Goal: Transaction & Acquisition: Purchase product/service

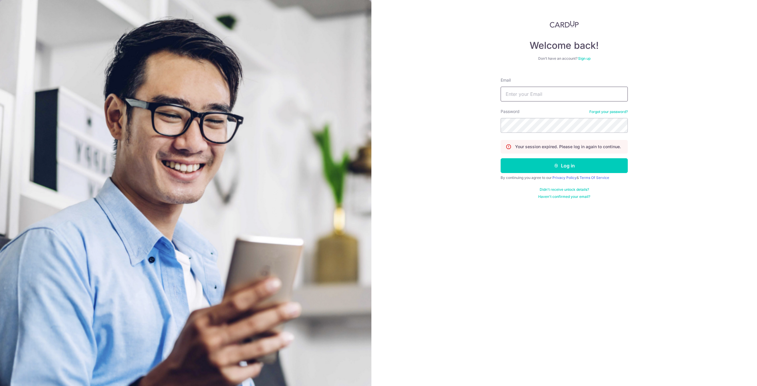
click at [539, 96] on input "Email" at bounding box center [564, 94] width 127 height 15
type input "kenneth.daniel.tan@outlook.com"
click at [537, 167] on button "Log in" at bounding box center [564, 165] width 127 height 15
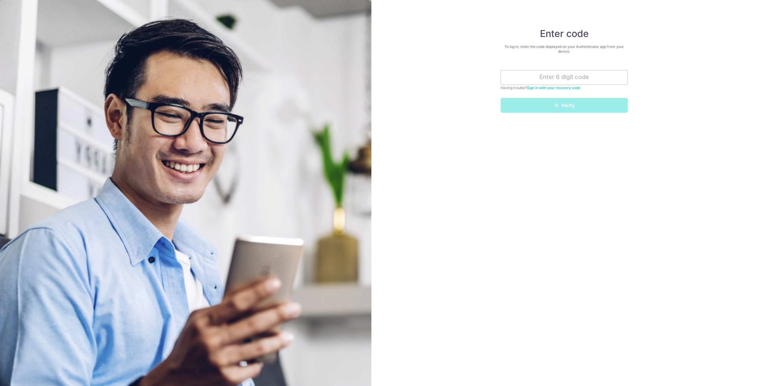
click at [557, 81] on input "text" at bounding box center [564, 77] width 127 height 15
type input "572138"
click at [569, 111] on button "Verify" at bounding box center [564, 105] width 127 height 15
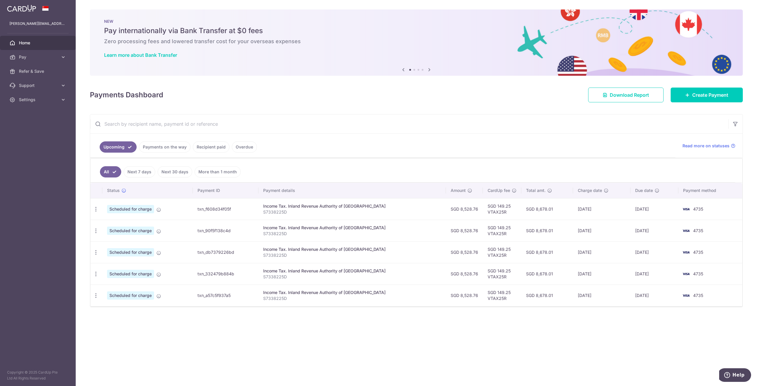
click at [45, 55] on span "Pay" at bounding box center [38, 57] width 39 height 6
click at [45, 72] on span "Payments" at bounding box center [38, 71] width 39 height 6
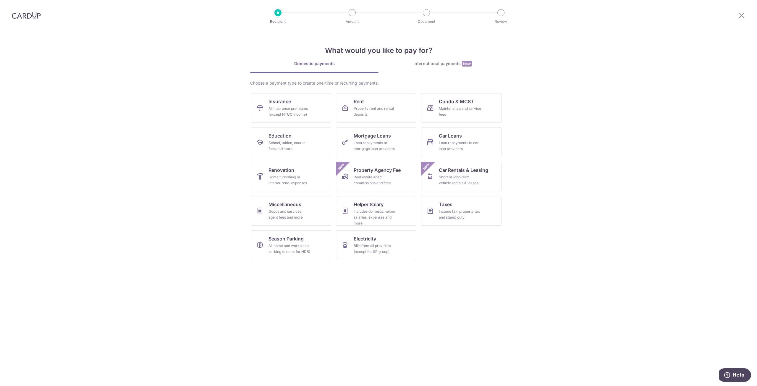
click at [432, 65] on div "International payments New" at bounding box center [443, 64] width 128 height 6
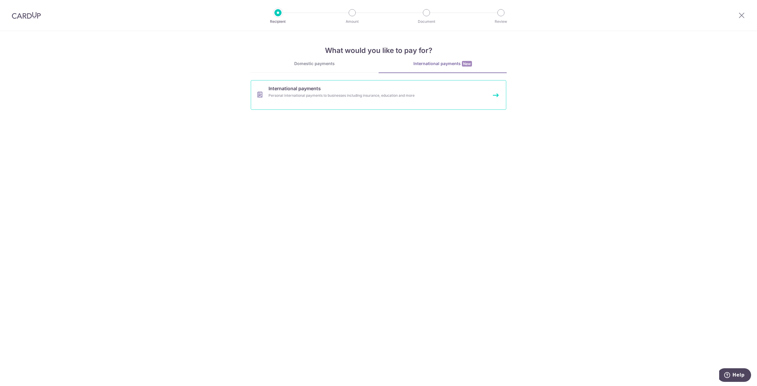
click at [300, 95] on div "Personal international payments to businesses including insurance, education an…" at bounding box center [371, 96] width 204 height 6
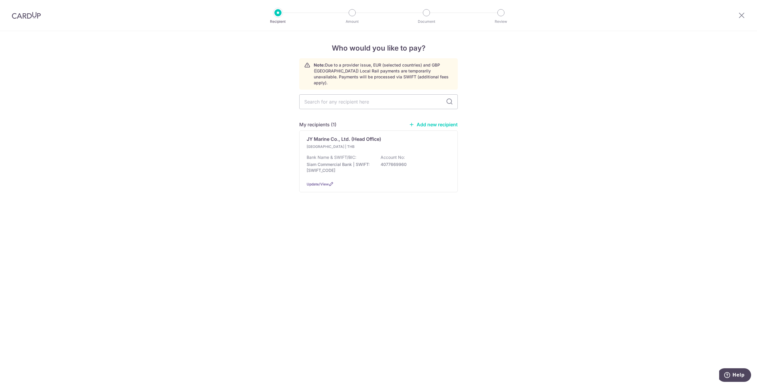
click at [422, 136] on div "JY Marine Co., Ltd. (Head Office)" at bounding box center [375, 138] width 137 height 7
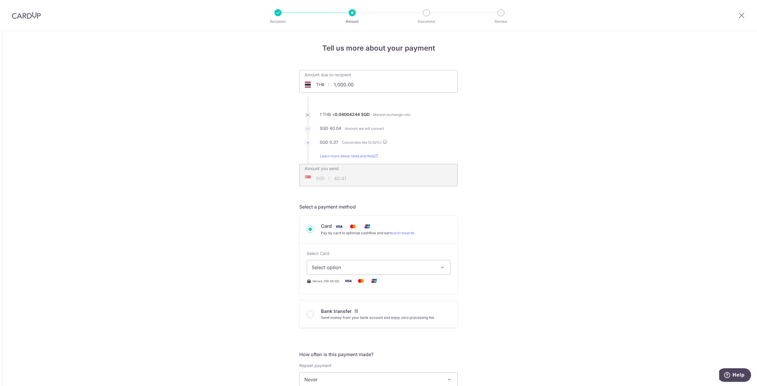
click at [339, 85] on input "1,000.00" at bounding box center [345, 85] width 91 height 14
click at [332, 87] on input "1,000.00" at bounding box center [345, 85] width 91 height 14
click at [376, 87] on input "100001,000.00" at bounding box center [345, 85] width 91 height 14
click at [402, 175] on div "Amount you send SGD 40.41 40.41" at bounding box center [379, 171] width 158 height 14
type input "100,000.00"
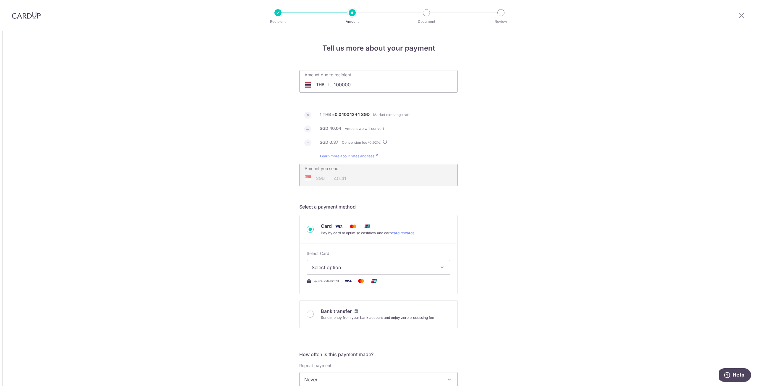
type input "4,041.54"
type input "49,999.00"
type input "2,020.73"
click at [399, 256] on div "Select Card Select option Add credit card Your Cards **** 4735" at bounding box center [379, 262] width 144 height 24
click at [380, 89] on input "49,999.00" at bounding box center [379, 85] width 158 height 14
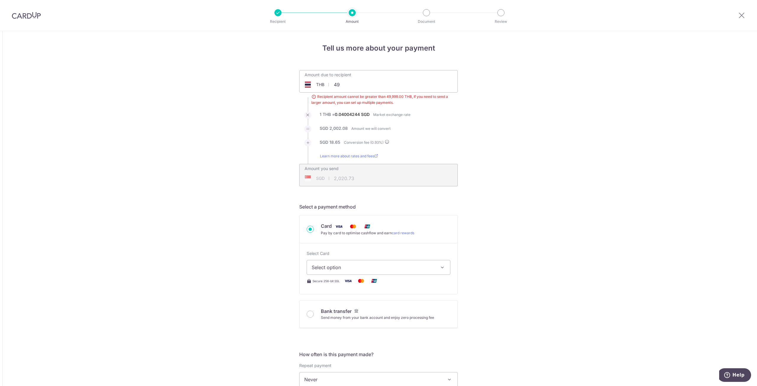
type input "4"
click at [450, 145] on li "SGD 18.65 Conversion fee ( 0.93 %)" at bounding box center [378, 146] width 159 height 14
click at [393, 181] on div "Amount you send SGD 2,020.73 2020.73" at bounding box center [378, 175] width 159 height 22
type input "45,000.00"
type input "1,818.70"
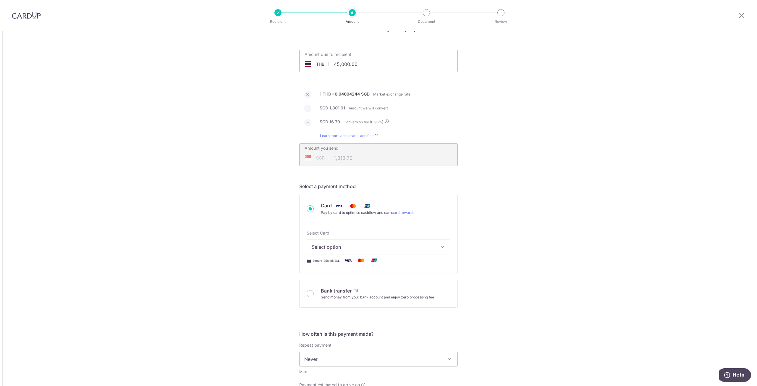
scroll to position [30, 0]
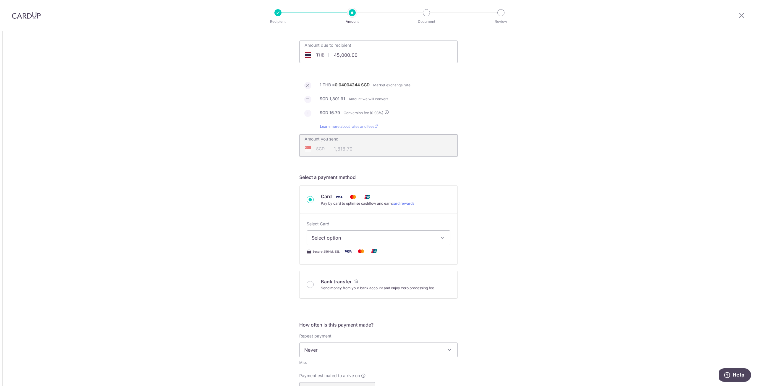
click at [362, 238] on span "Select option" at bounding box center [373, 237] width 123 height 7
click at [344, 280] on span "**** 4735" at bounding box center [337, 280] width 22 height 7
type input "45,000.00"
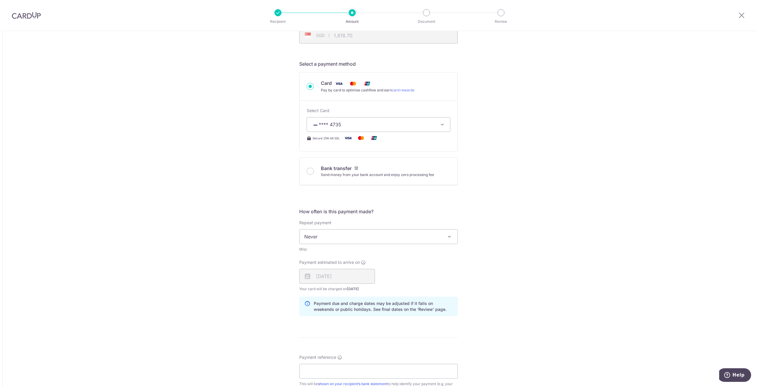
scroll to position [148, 0]
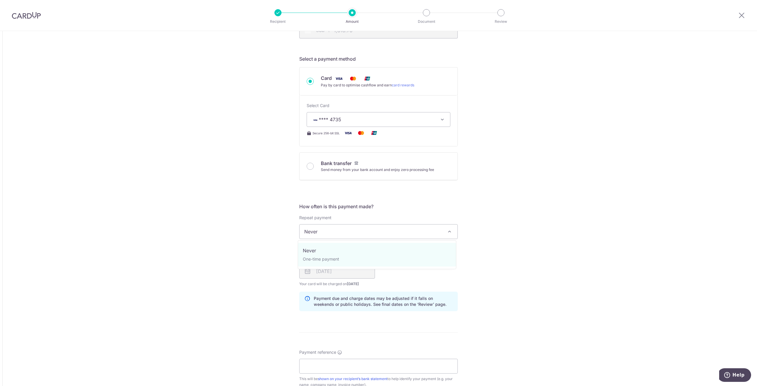
click at [416, 233] on span "Never" at bounding box center [379, 231] width 158 height 14
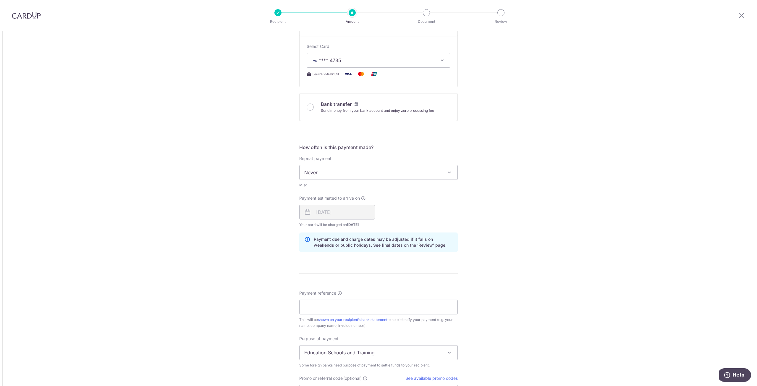
scroll to position [266, 0]
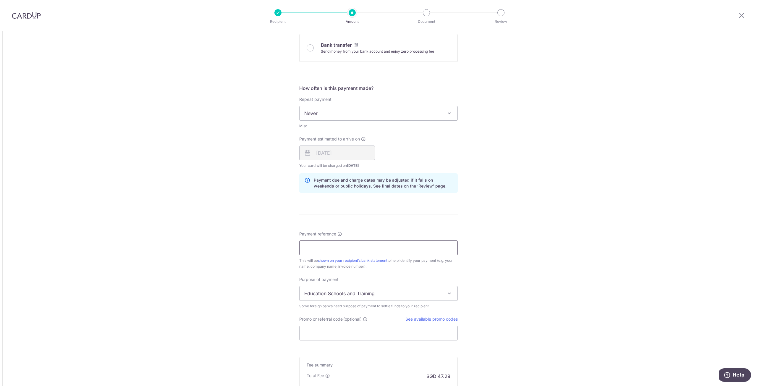
click at [335, 251] on input "Payment reference" at bounding box center [378, 247] width 159 height 15
click at [324, 250] on input "Payment reference" at bounding box center [378, 247] width 159 height 15
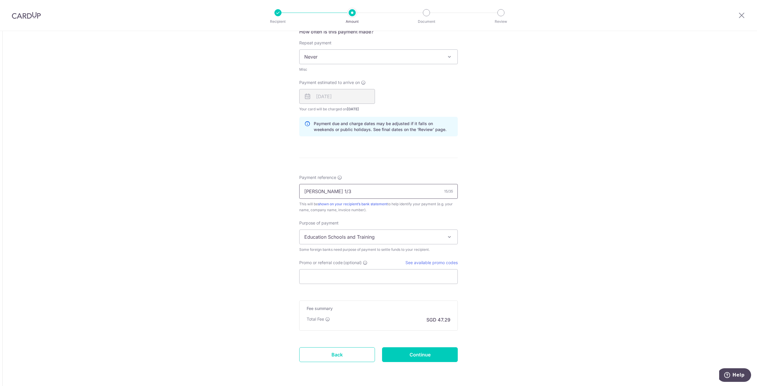
scroll to position [325, 0]
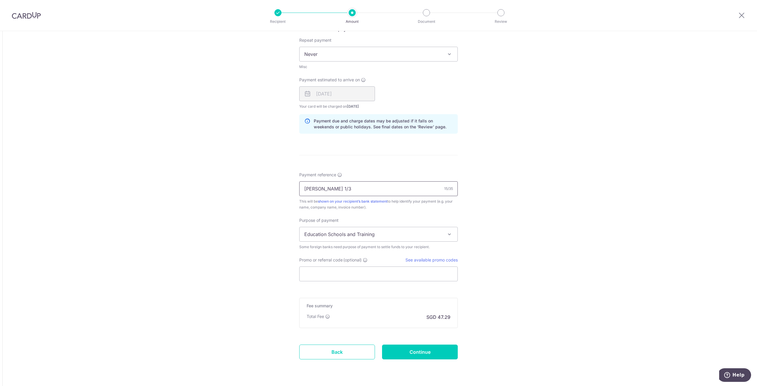
type input "KENNETH TAN 1/3"
click at [406, 232] on span "Education Schools and Training" at bounding box center [379, 234] width 158 height 14
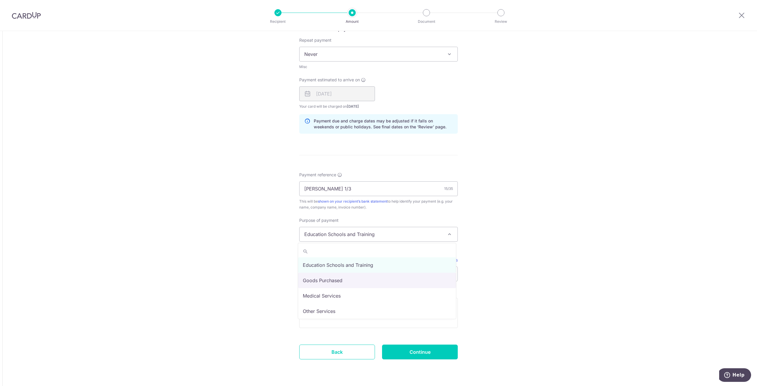
select select "Goods Purchased"
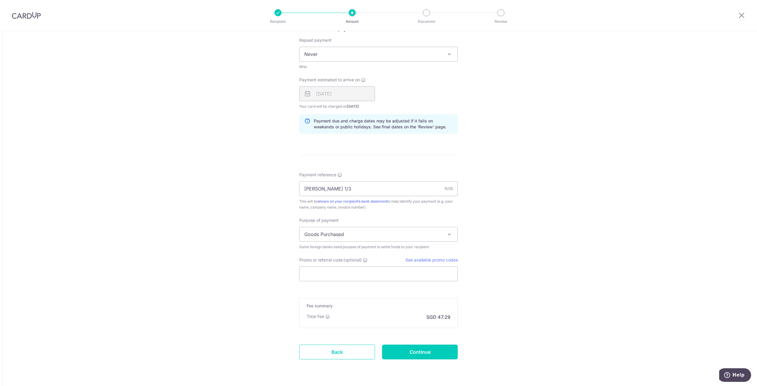
scroll to position [343, 0]
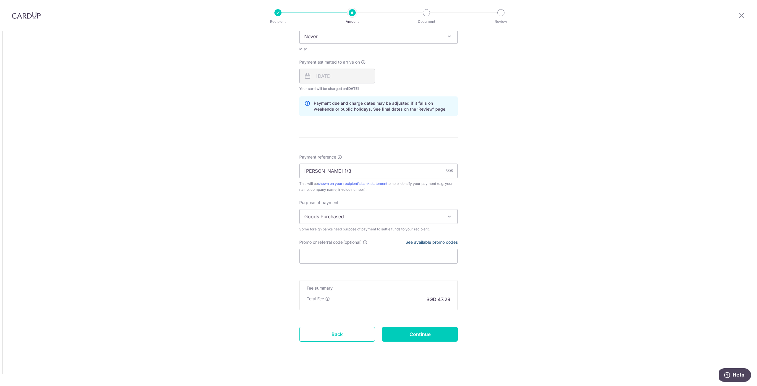
click at [447, 243] on link "See available promo codes" at bounding box center [431, 242] width 52 height 5
click at [418, 334] on input "Continue" at bounding box center [420, 334] width 76 height 15
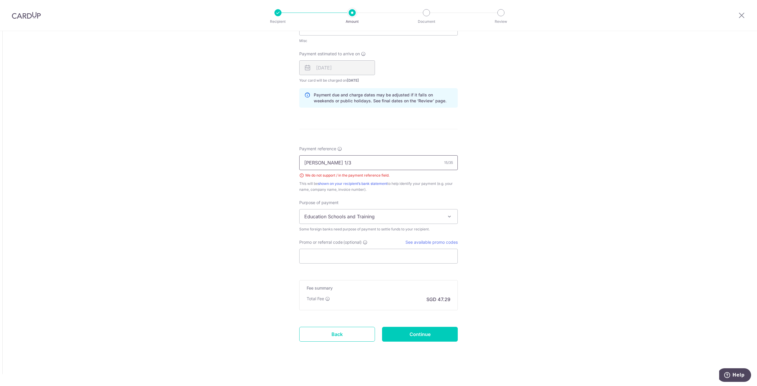
click at [340, 163] on input "KENNETH TAN 1/3" at bounding box center [378, 162] width 159 height 15
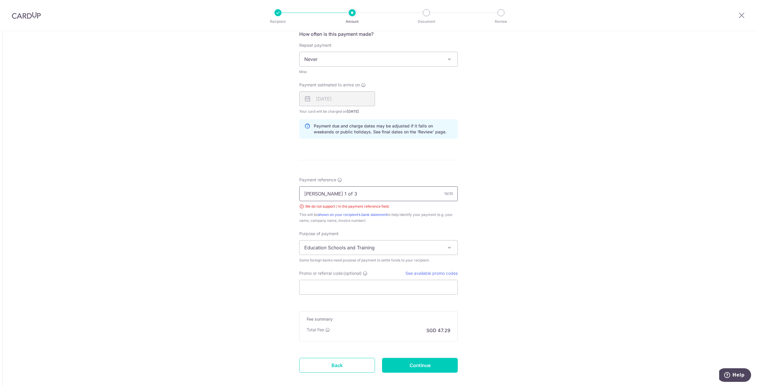
scroll to position [351, 0]
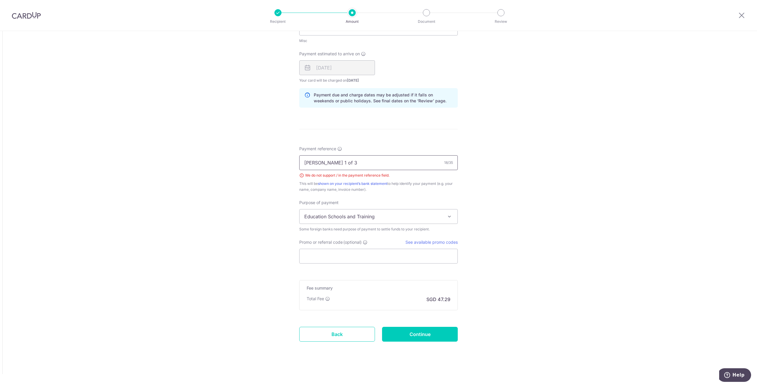
type input "KENNETH TAN 1 of 3"
click at [410, 335] on input "Continue" at bounding box center [420, 334] width 76 height 15
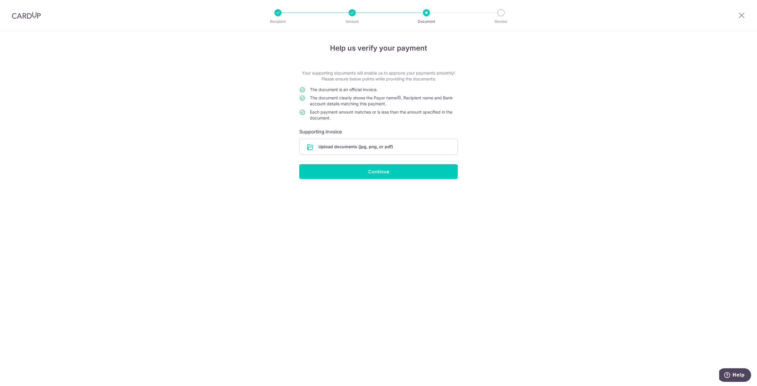
click at [347, 149] on input "file" at bounding box center [379, 146] width 158 height 15
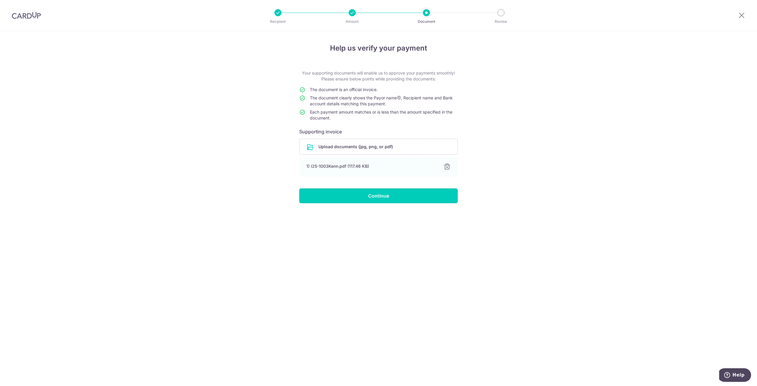
click at [389, 198] on input "Continue" at bounding box center [378, 195] width 159 height 15
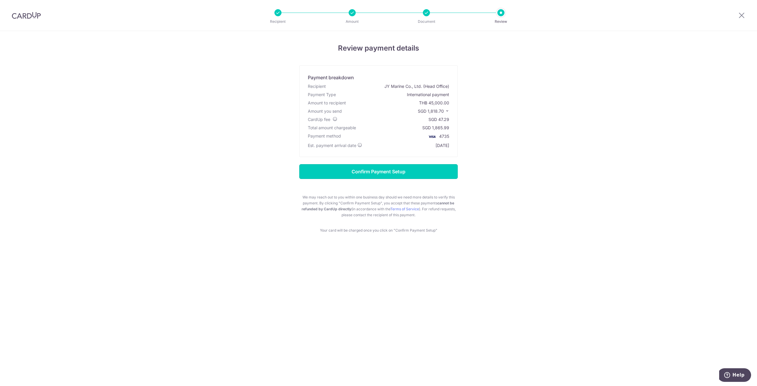
click at [380, 174] on input "Confirm Payment Setup" at bounding box center [378, 171] width 159 height 15
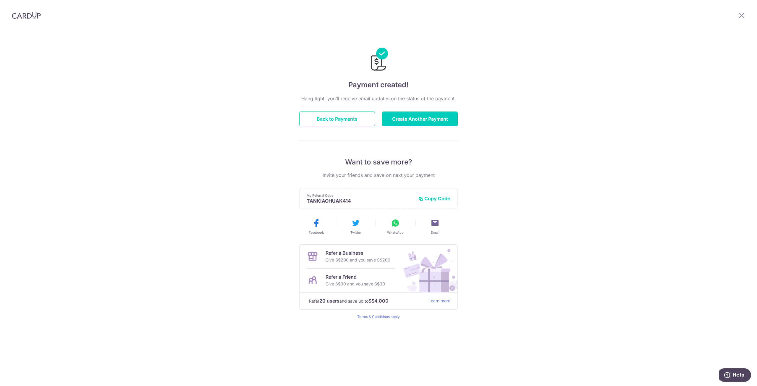
click at [415, 119] on button "Create Another Payment" at bounding box center [420, 118] width 76 height 15
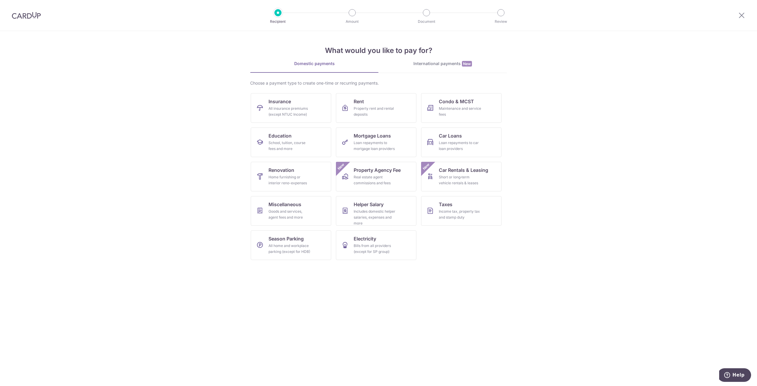
click at [447, 63] on div "International payments New" at bounding box center [443, 64] width 128 height 6
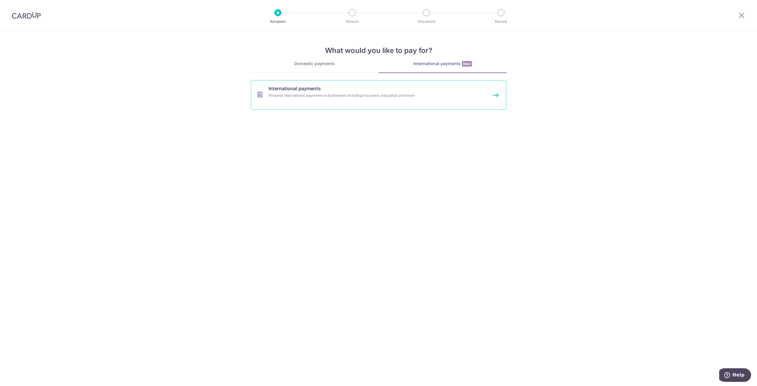
click at [313, 100] on link "International payments Personal international payments to businesses including …" at bounding box center [379, 95] width 256 height 30
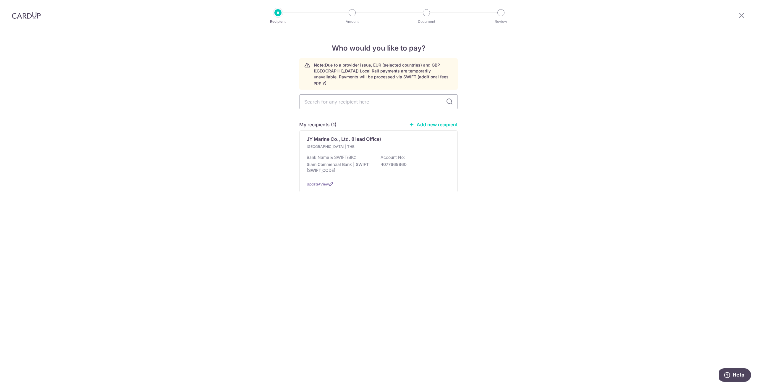
click at [382, 144] on div "[GEOGRAPHIC_DATA] | THB" at bounding box center [379, 147] width 144 height 6
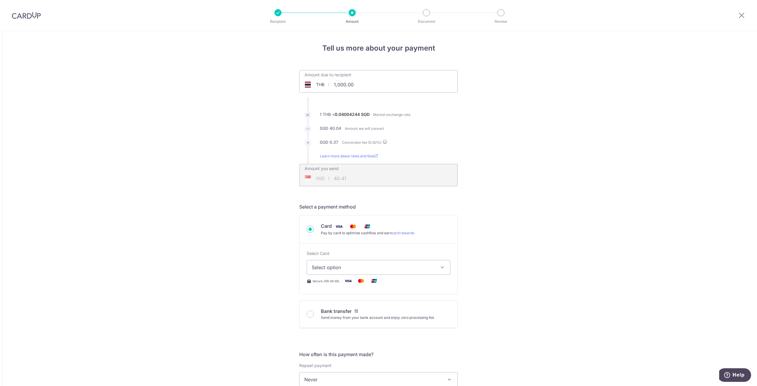
click at [332, 85] on input "1,000.00" at bounding box center [345, 85] width 91 height 14
drag, startPoint x: 36, startPoint y: 16, endPoint x: 404, endPoint y: 38, distance: 369.1
click at [36, 16] on img at bounding box center [26, 15] width 29 height 7
type input "1,000.00"
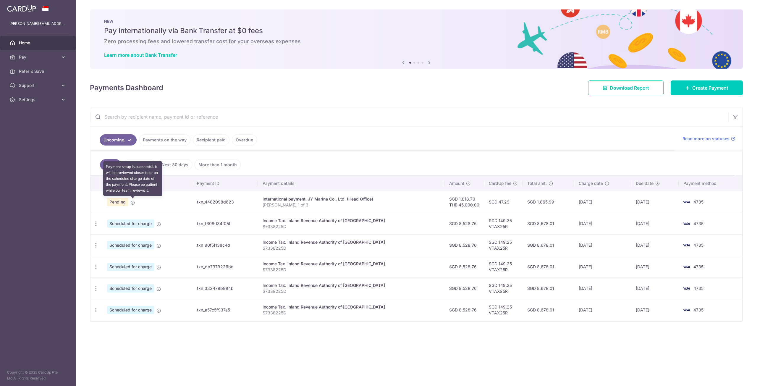
click at [132, 203] on icon at bounding box center [132, 202] width 5 height 5
click at [39, 57] on span "Pay" at bounding box center [38, 57] width 39 height 6
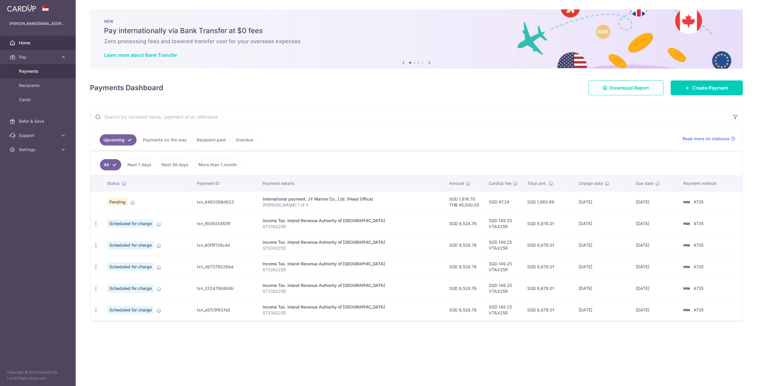
click at [41, 68] on link "Payments" at bounding box center [38, 71] width 76 height 14
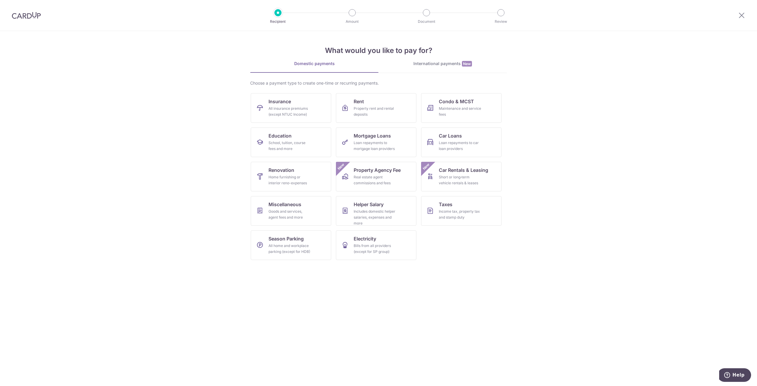
click at [444, 66] on div "International payments New" at bounding box center [443, 64] width 128 height 6
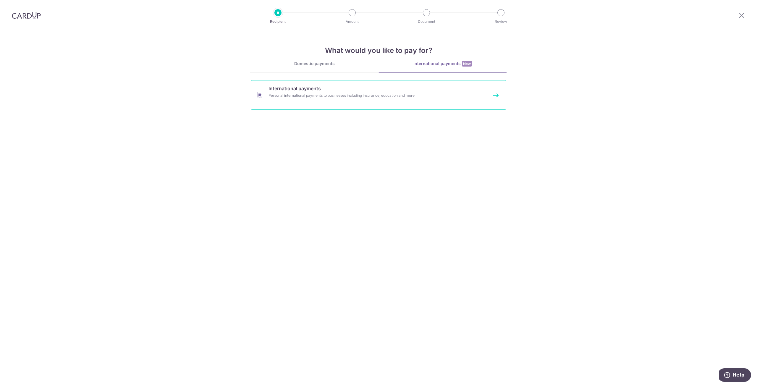
click at [300, 94] on div "Personal international payments to businesses including insurance, education an…" at bounding box center [371, 96] width 204 height 6
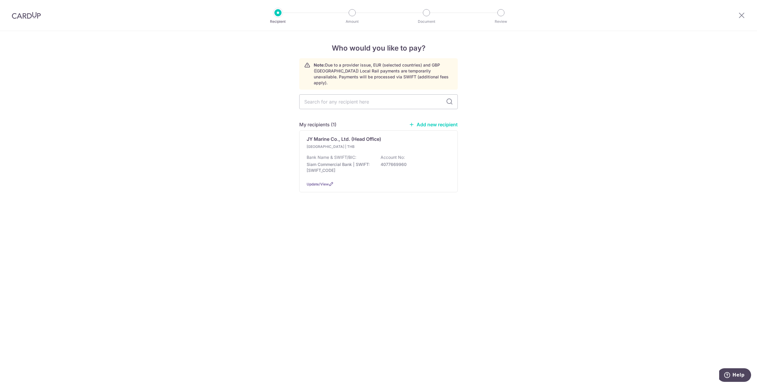
click at [321, 154] on p "Bank Name & SWIFT/BIC:" at bounding box center [332, 157] width 50 height 6
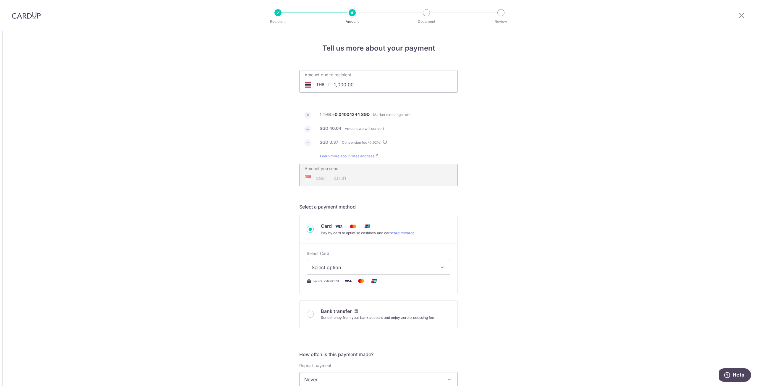
click at [334, 85] on input "1,000.00" at bounding box center [345, 85] width 91 height 14
drag, startPoint x: 397, startPoint y: 175, endPoint x: 416, endPoint y: 99, distance: 78.3
click at [398, 175] on div "Amount you send SGD 40.41 40.41" at bounding box center [379, 171] width 158 height 14
type input "145,000.00"
type input "5,860.23"
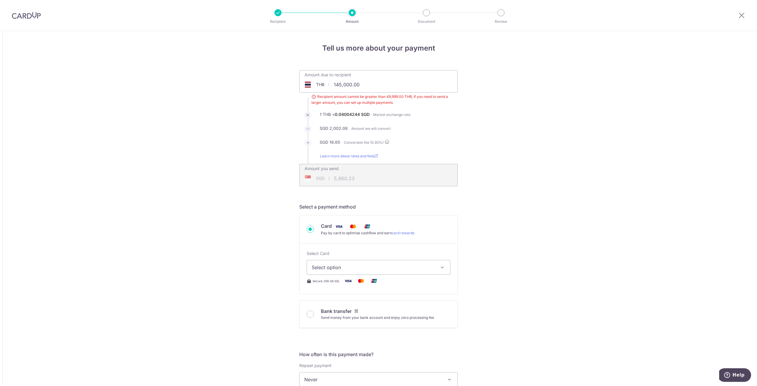
type input "49,999.00"
type input "2,020.73"
drag, startPoint x: 376, startPoint y: 86, endPoint x: 294, endPoint y: 85, distance: 82.2
click at [296, 85] on div "Amount due to recipient THB 49,999.00 49999 Recipient amount cannot be greater …" at bounding box center [379, 128] width 166 height 116
click at [397, 172] on div "Amount you send SGD 2,020.73 2020.73" at bounding box center [379, 171] width 158 height 14
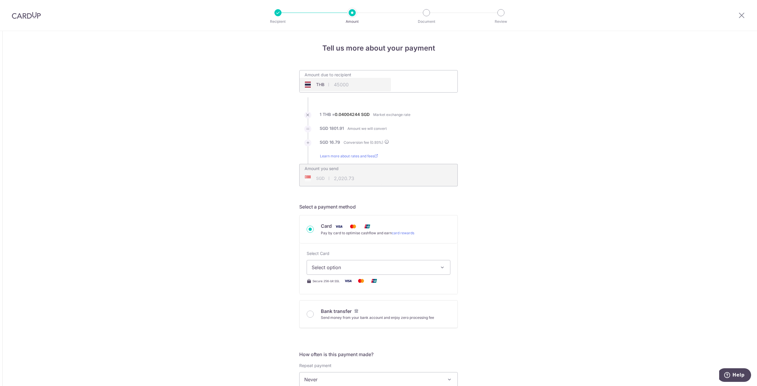
type input "45,000.00"
type input "1,818.70"
click at [387, 181] on div "Amount you send SGD 1,818.70 1818.7" at bounding box center [378, 175] width 159 height 22
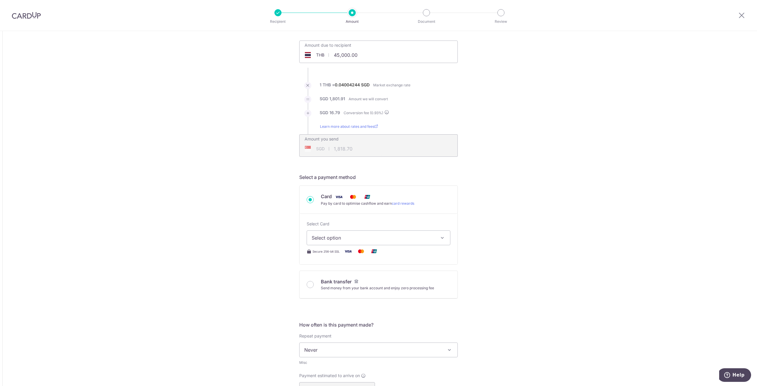
click at [366, 241] on span "Select option" at bounding box center [373, 237] width 123 height 7
drag, startPoint x: 340, startPoint y: 278, endPoint x: 417, endPoint y: 247, distance: 82.9
click at [340, 278] on span "**** 4735" at bounding box center [337, 280] width 22 height 7
type input "45,000.00"
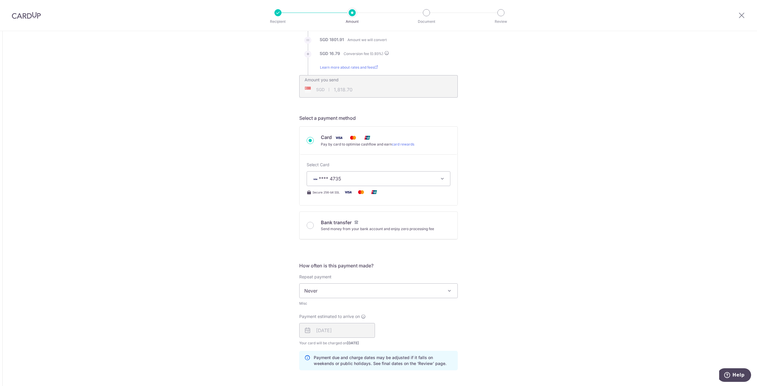
scroll to position [118, 0]
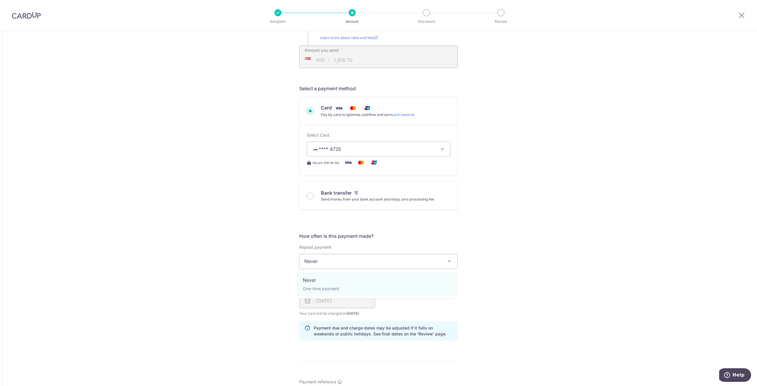
click at [390, 263] on span "Never" at bounding box center [379, 261] width 158 height 14
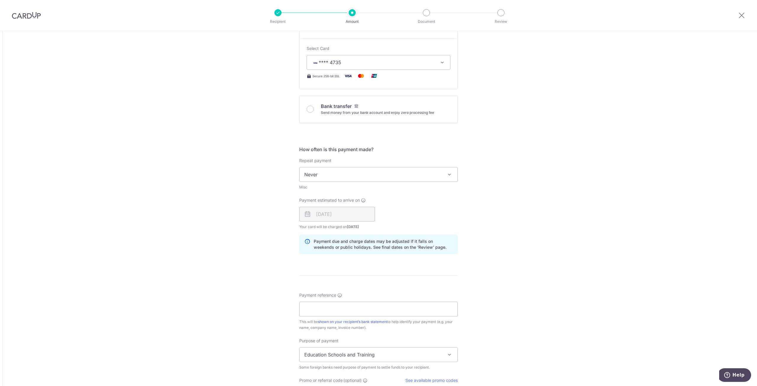
scroll to position [207, 0]
click at [379, 308] on input "Payment reference" at bounding box center [378, 307] width 159 height 15
click at [340, 309] on input "KENNETH TAN 1 of 3" at bounding box center [378, 307] width 159 height 15
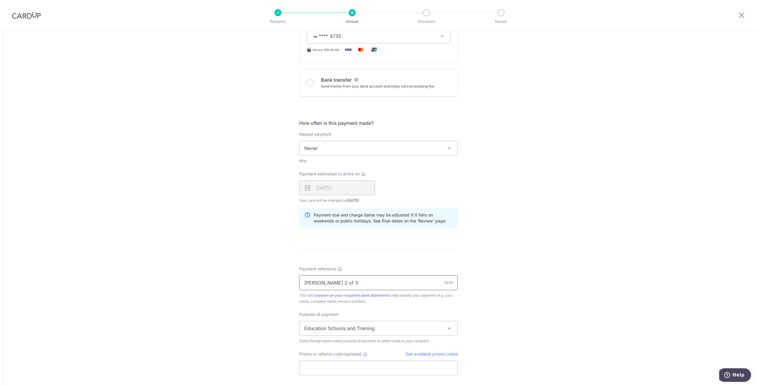
scroll to position [266, 0]
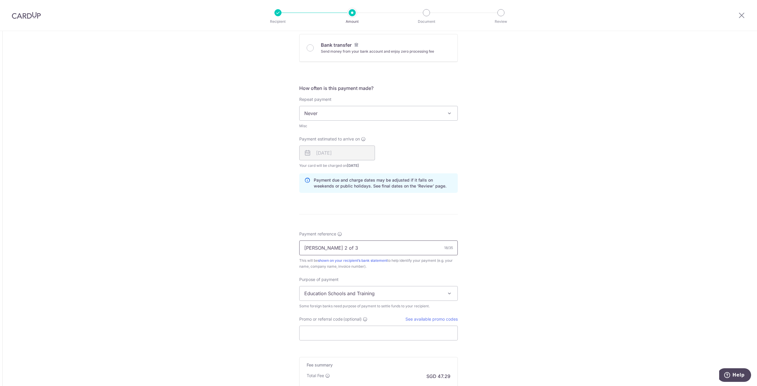
type input "KENNETH TAN 2 of 3"
click at [425, 294] on span "Education Schools and Training" at bounding box center [379, 293] width 158 height 14
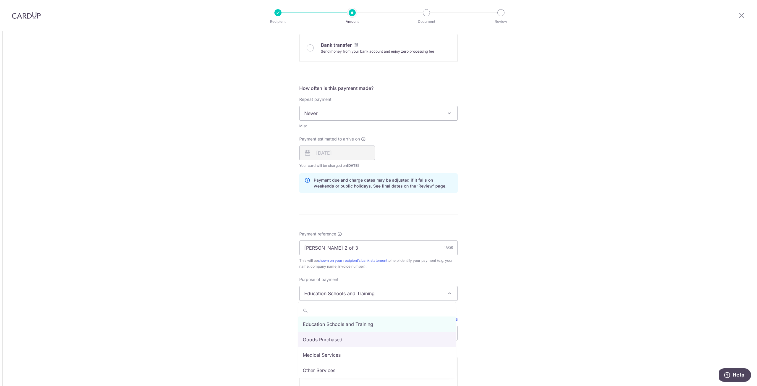
select select "Goods Purchased"
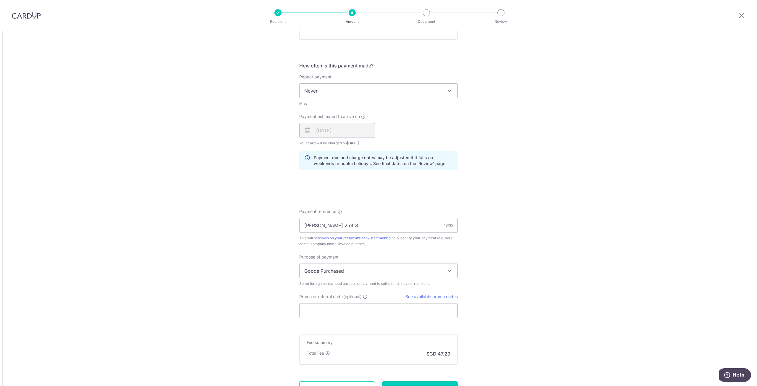
scroll to position [325, 0]
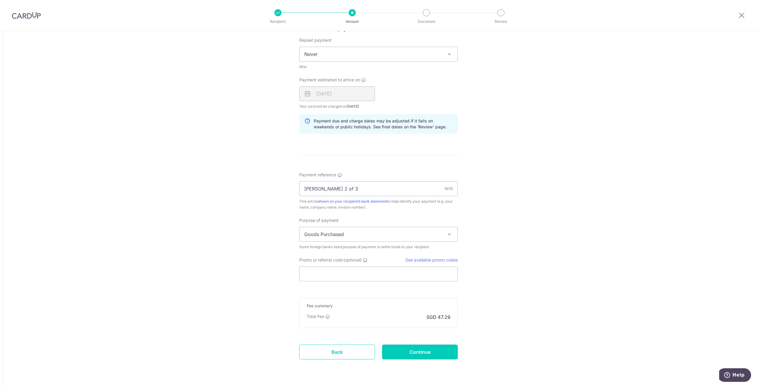
click at [415, 352] on input "Continue" at bounding box center [420, 352] width 76 height 15
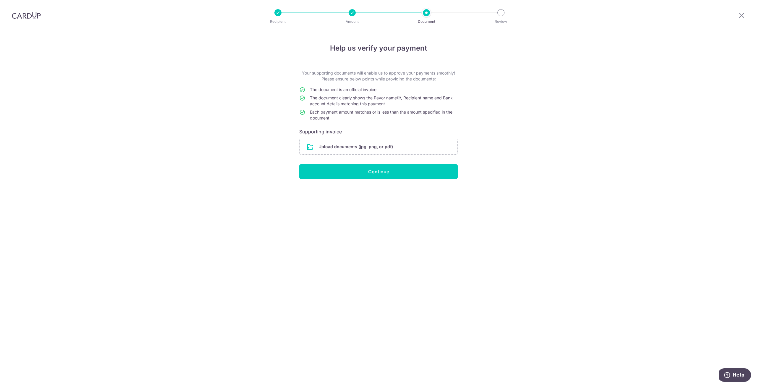
click at [355, 148] on input "file" at bounding box center [379, 146] width 158 height 15
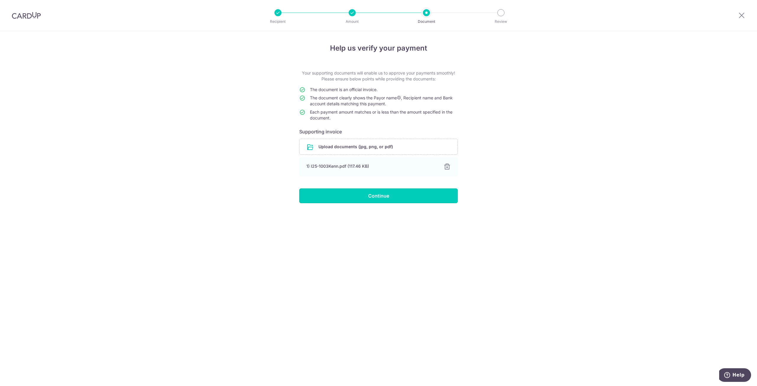
click at [382, 198] on input "Continue" at bounding box center [378, 195] width 159 height 15
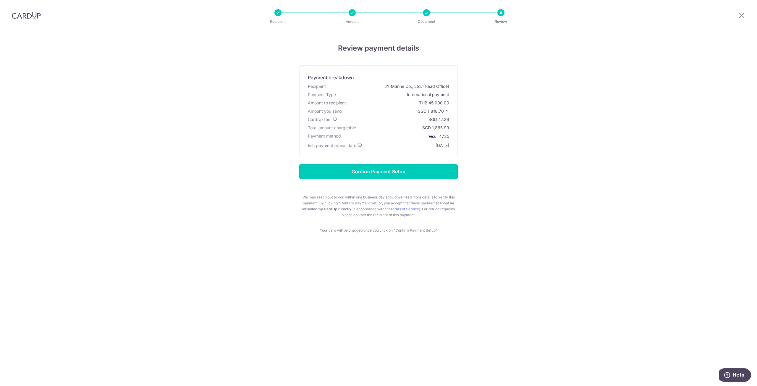
click at [391, 171] on input "Confirm Payment Setup" at bounding box center [378, 171] width 159 height 15
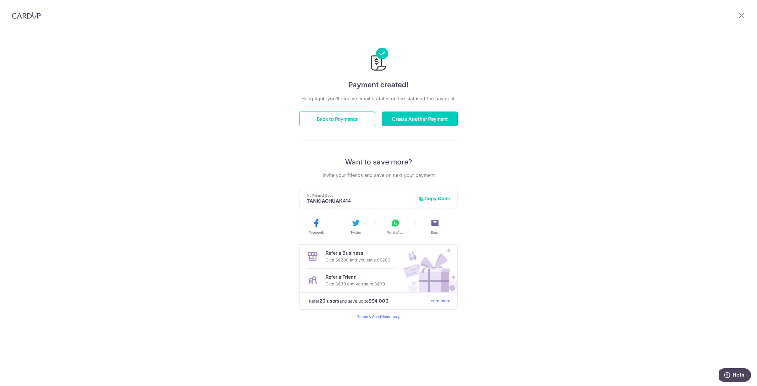
click at [418, 122] on button "Create Another Payment" at bounding box center [420, 118] width 76 height 15
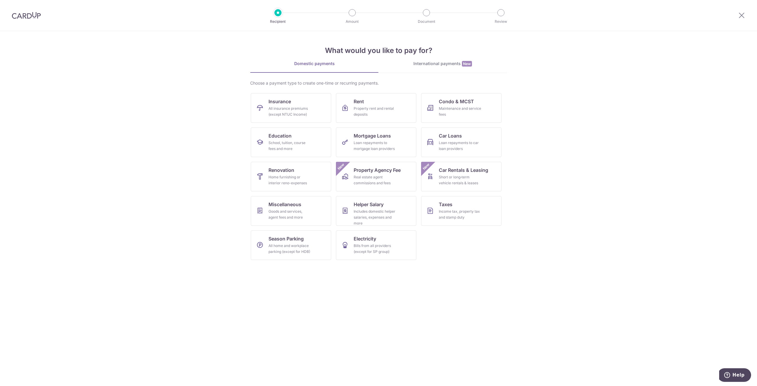
click at [439, 67] on link "International payments New" at bounding box center [443, 67] width 128 height 12
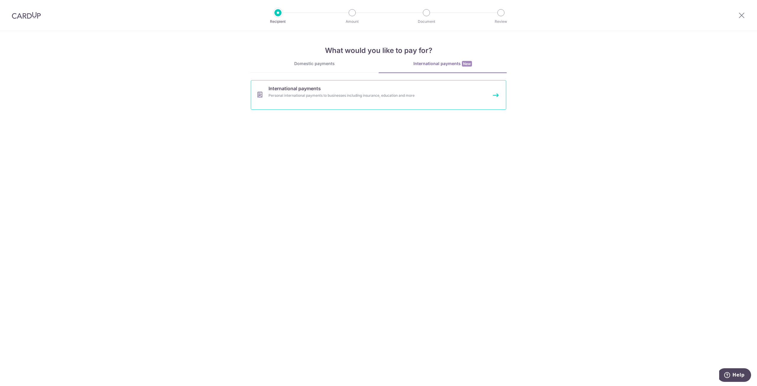
click at [318, 95] on div "Personal international payments to businesses including insurance, education an…" at bounding box center [371, 96] width 204 height 6
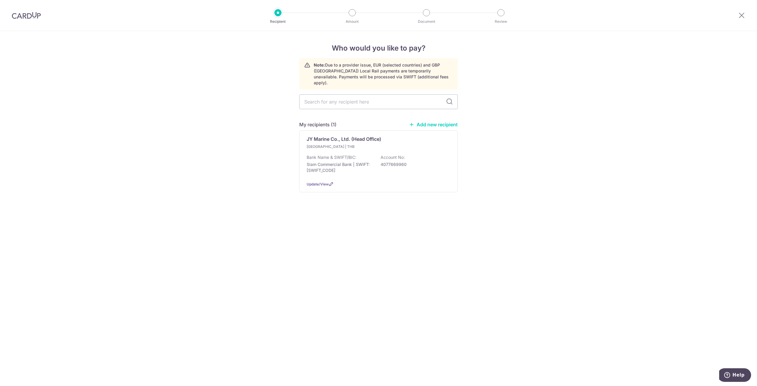
click at [378, 154] on div "Bank Name & SWIFT/BIC: Siam Commercial Bank | SWIFT: SICOTHBK Account No: 40776…" at bounding box center [379, 165] width 144 height 22
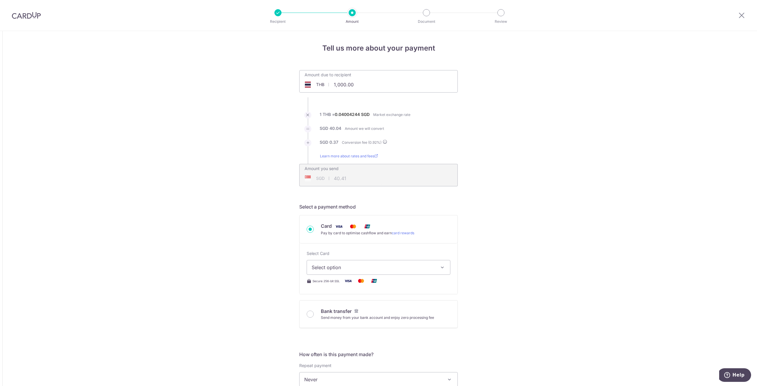
click at [358, 88] on input "1,000.00" at bounding box center [345, 85] width 91 height 14
type input "1"
click at [483, 149] on div "Tell us more about your payment Amount due to recipient THB 31257 1000 1 THB = …" at bounding box center [378, 392] width 757 height 722
type input "31,257.00"
type input "1,263.27"
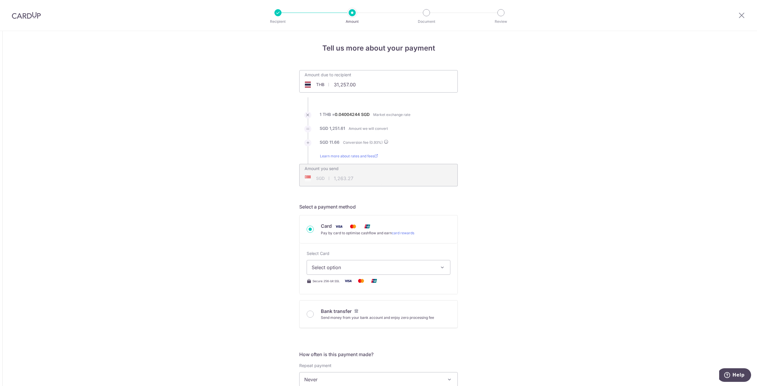
click at [361, 267] on span "Select option" at bounding box center [373, 267] width 123 height 7
click at [336, 307] on span "**** 4735" at bounding box center [337, 309] width 22 height 7
type input "31,257.00"
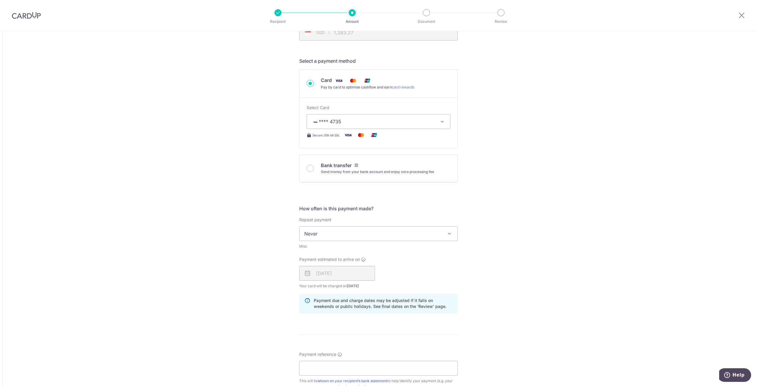
scroll to position [177, 0]
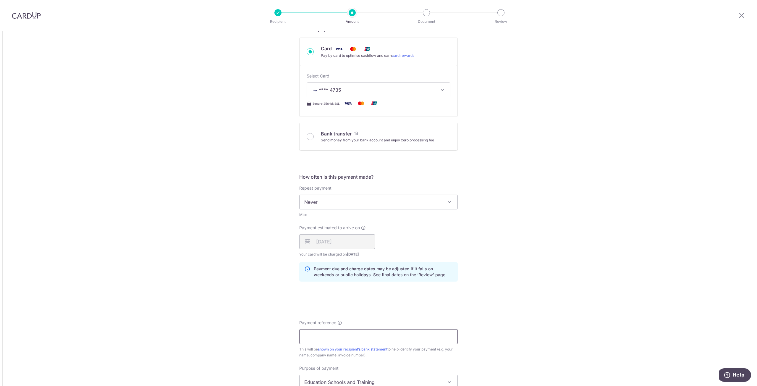
click at [324, 341] on input "Payment reference" at bounding box center [378, 336] width 159 height 15
click at [340, 339] on input "KENNETH TAN 2 of 3" at bounding box center [378, 336] width 159 height 15
type input "KENNETH TAN 3 of 3"
click at [426, 203] on span "Never" at bounding box center [379, 202] width 158 height 14
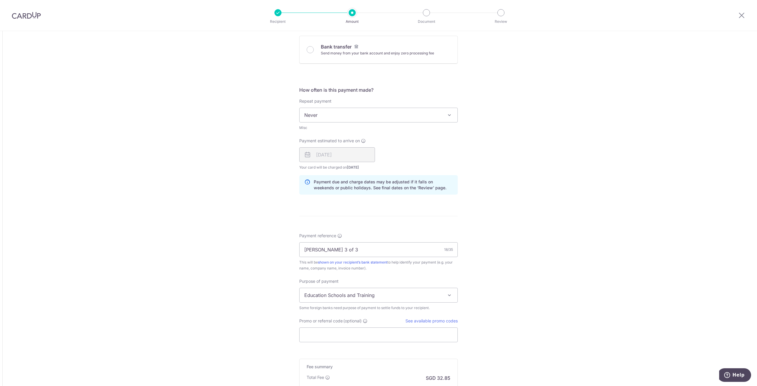
scroll to position [296, 0]
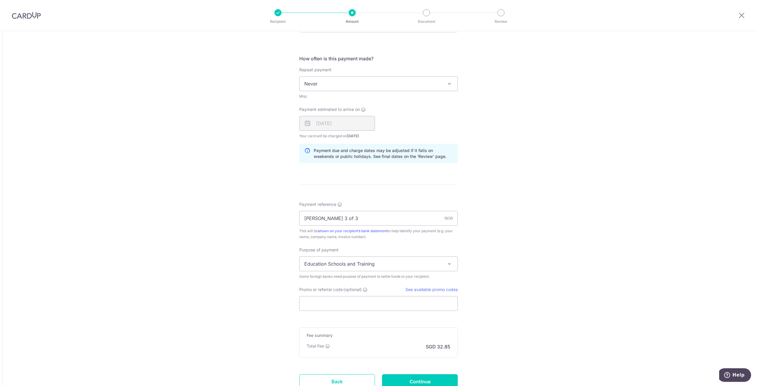
click at [444, 263] on span "Education Schools and Training" at bounding box center [378, 263] width 159 height 15
select select "Goods Purchased"
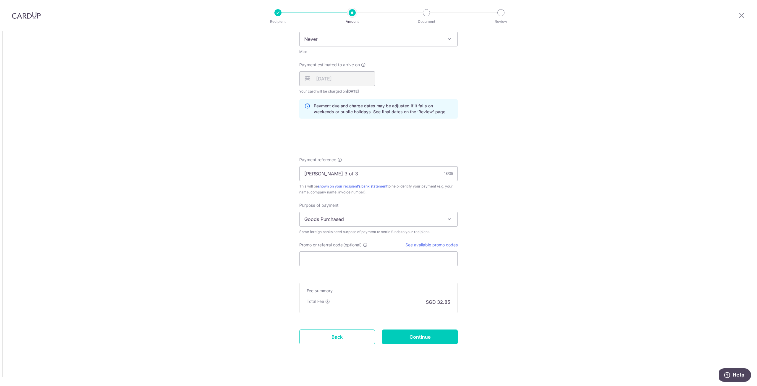
scroll to position [343, 0]
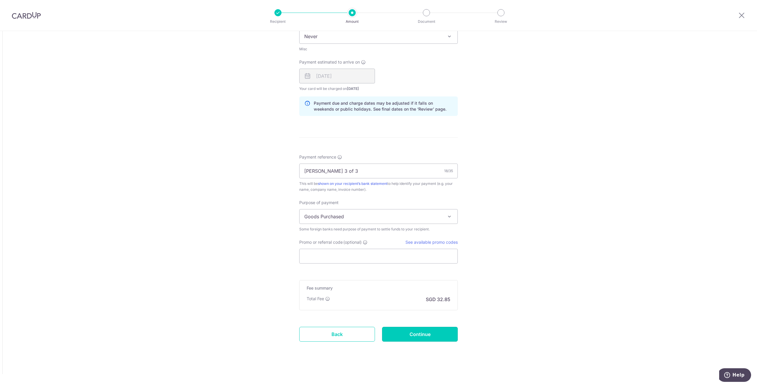
click at [415, 334] on input "Continue" at bounding box center [420, 334] width 76 height 15
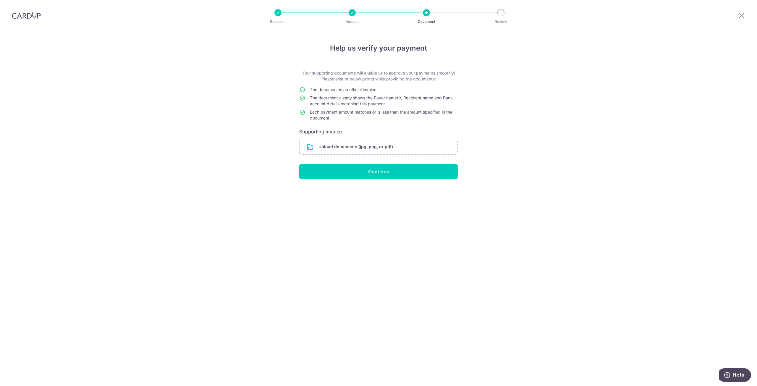
click at [345, 149] on input "file" at bounding box center [379, 146] width 158 height 15
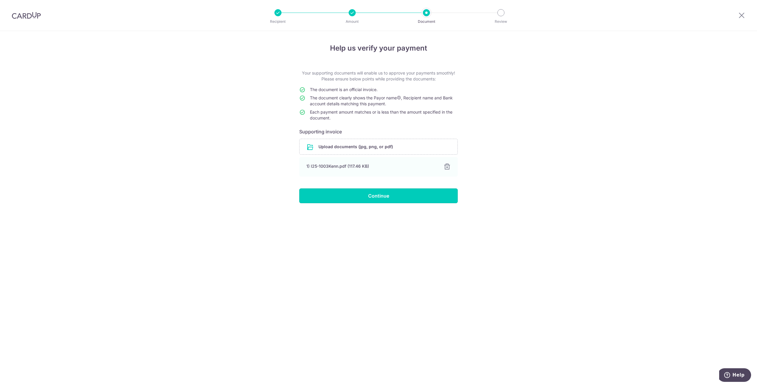
click at [387, 198] on input "Continue" at bounding box center [378, 195] width 159 height 15
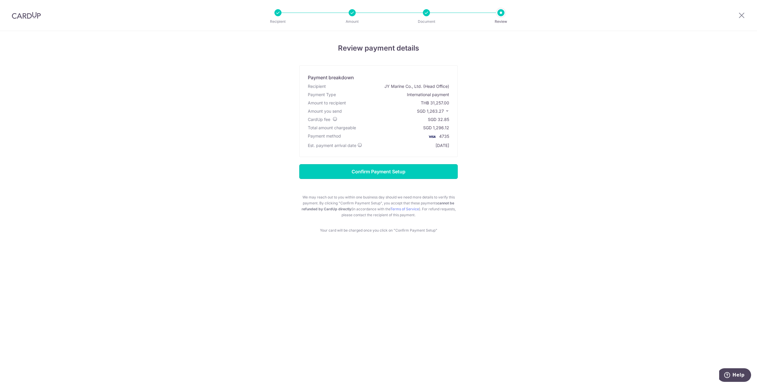
click at [404, 173] on input "Confirm Payment Setup" at bounding box center [378, 171] width 159 height 15
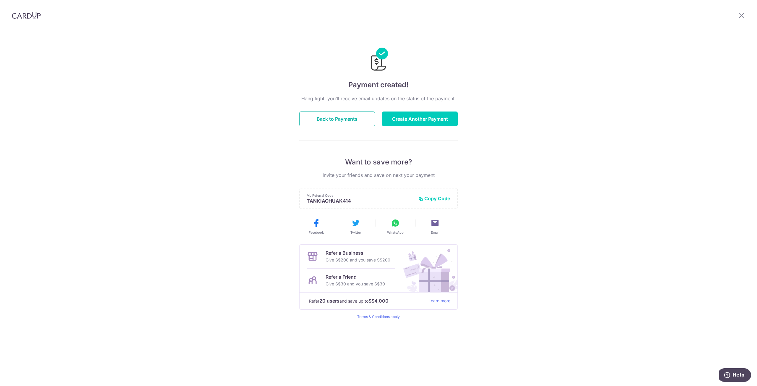
click at [339, 119] on button "Back to Payments" at bounding box center [337, 118] width 76 height 15
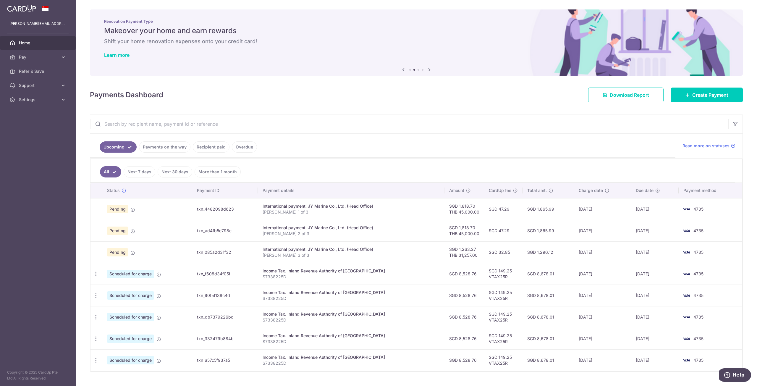
scroll to position [14, 0]
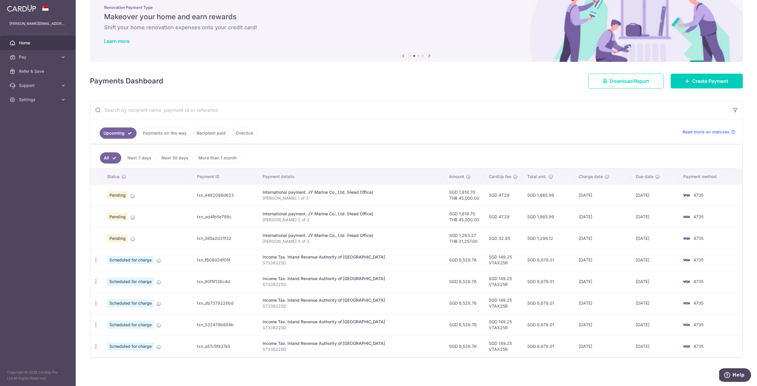
click at [177, 134] on link "Payments on the way" at bounding box center [164, 132] width 51 height 11
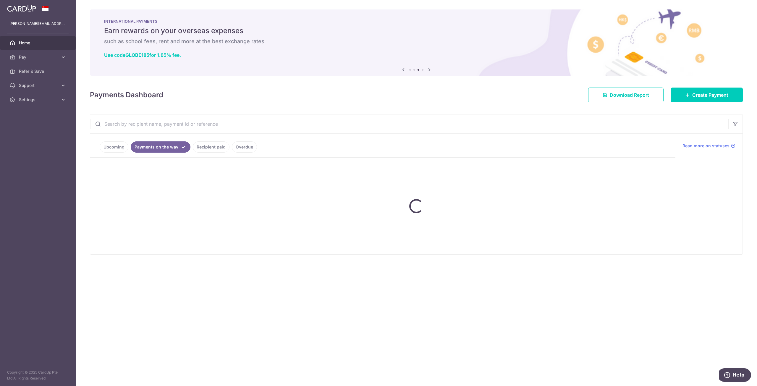
scroll to position [0, 0]
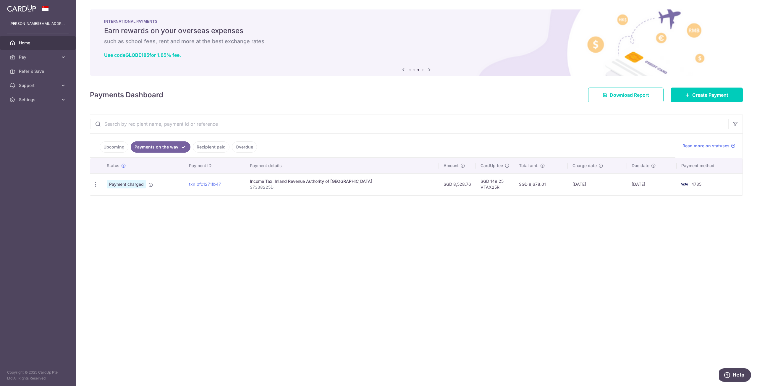
click at [206, 146] on link "Recipient paid" at bounding box center [211, 146] width 37 height 11
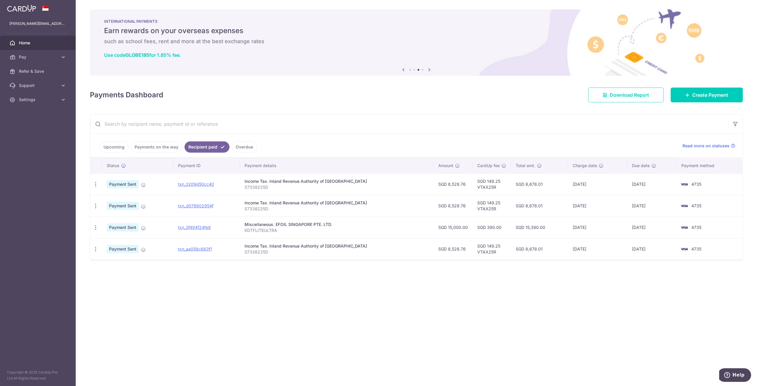
click at [164, 150] on link "Payments on the way" at bounding box center [156, 146] width 51 height 11
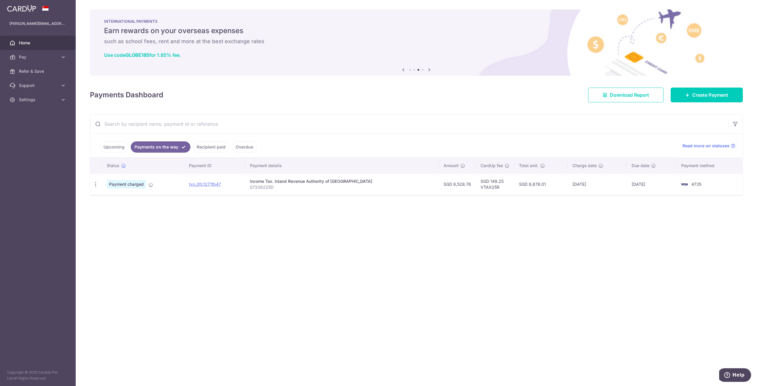
click at [114, 147] on link "Upcoming" at bounding box center [114, 146] width 29 height 11
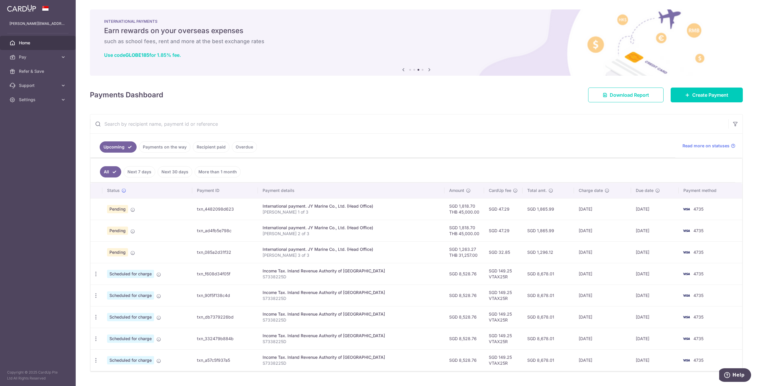
click at [130, 172] on link "Next 7 days" at bounding box center [140, 171] width 32 height 11
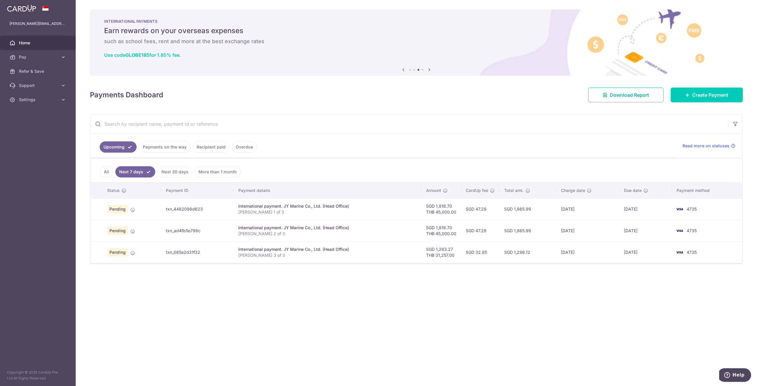
click at [628, 98] on span "Download Report" at bounding box center [629, 94] width 39 height 7
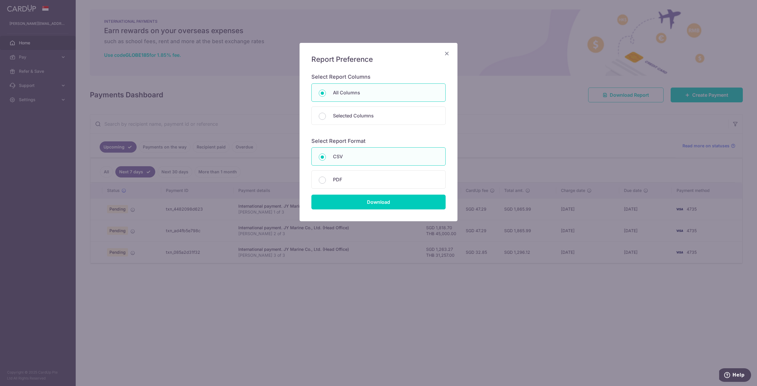
click at [322, 182] on input "PDF" at bounding box center [322, 180] width 7 height 7
radio input "true"
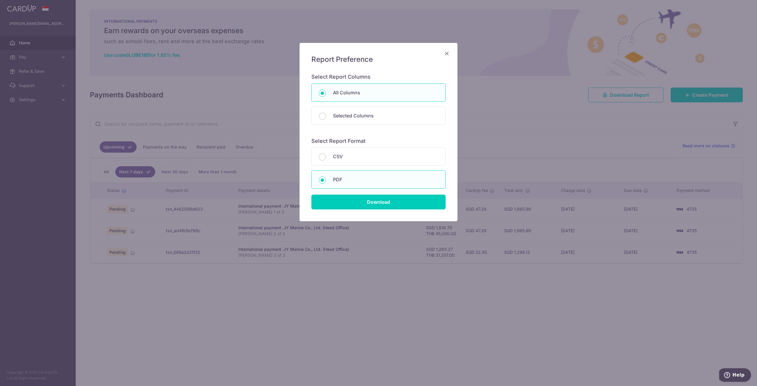
click at [325, 117] on input "Selected Columns" at bounding box center [322, 116] width 7 height 7
radio input "true"
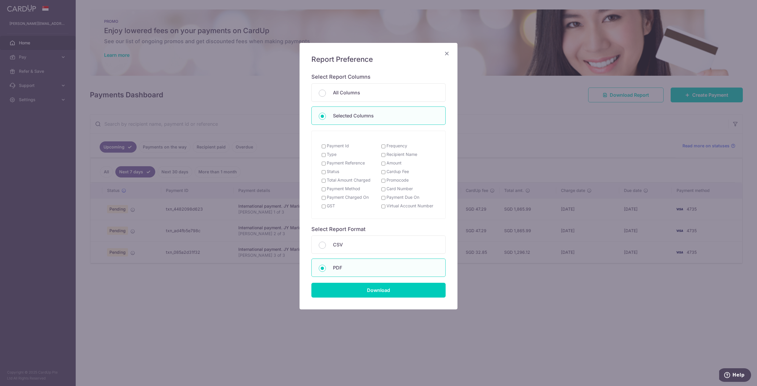
click at [324, 147] on input "Payment Id" at bounding box center [324, 146] width 4 height 5
checkbox input "true"
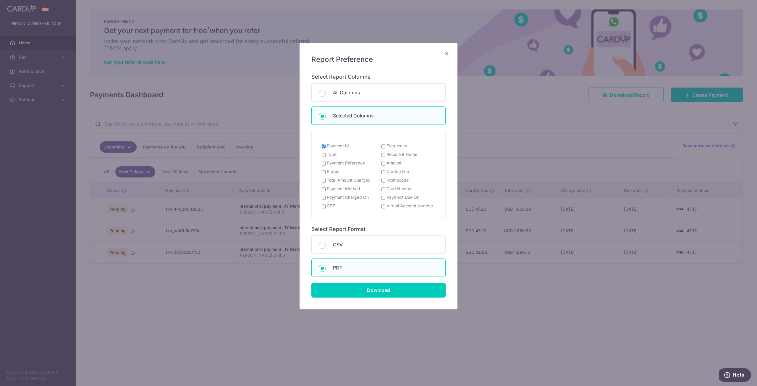
click at [324, 95] on input "All Columns" at bounding box center [322, 93] width 7 height 7
radio input "true"
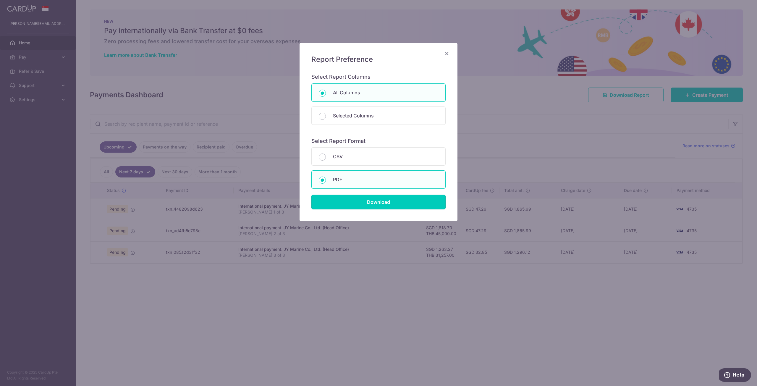
click at [342, 200] on input "Download" at bounding box center [378, 202] width 134 height 15
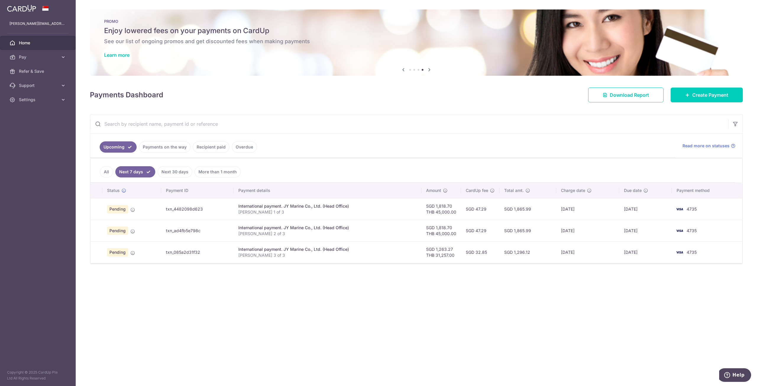
click at [177, 148] on link "Payments on the way" at bounding box center [164, 146] width 51 height 11
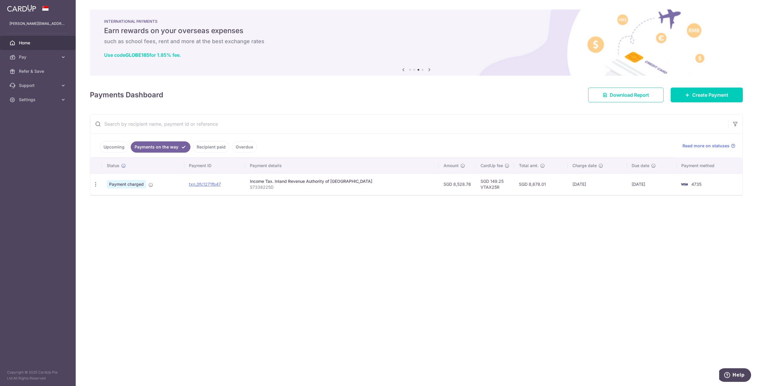
click at [119, 148] on link "Upcoming" at bounding box center [114, 146] width 29 height 11
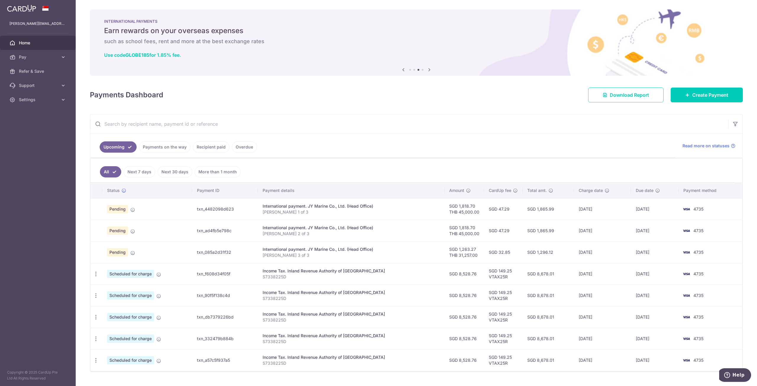
click at [57, 86] on span "Support" at bounding box center [38, 86] width 39 height 6
click at [50, 137] on span "Settings" at bounding box center [38, 135] width 39 height 6
click at [32, 55] on span "Pay" at bounding box center [38, 57] width 39 height 6
click at [36, 88] on span "Recipients" at bounding box center [38, 86] width 39 height 6
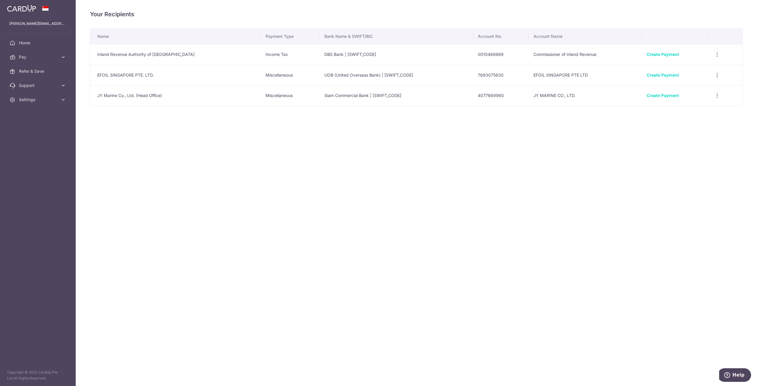
click at [38, 59] on span "Pay" at bounding box center [38, 57] width 39 height 6
click at [30, 99] on span "Cards" at bounding box center [38, 100] width 39 height 6
